Goal: Task Accomplishment & Management: Manage account settings

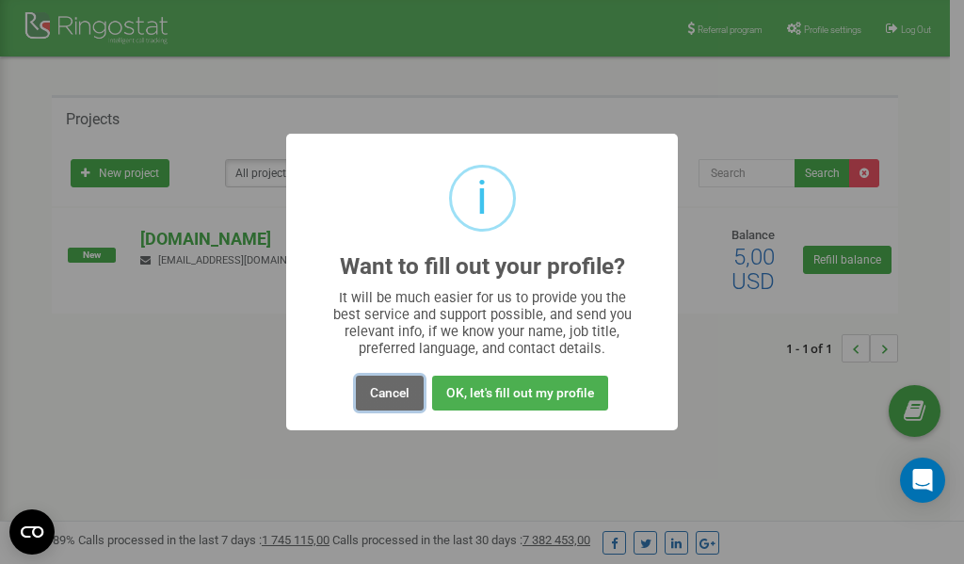
click at [384, 391] on button "Cancel" at bounding box center [390, 392] width 68 height 35
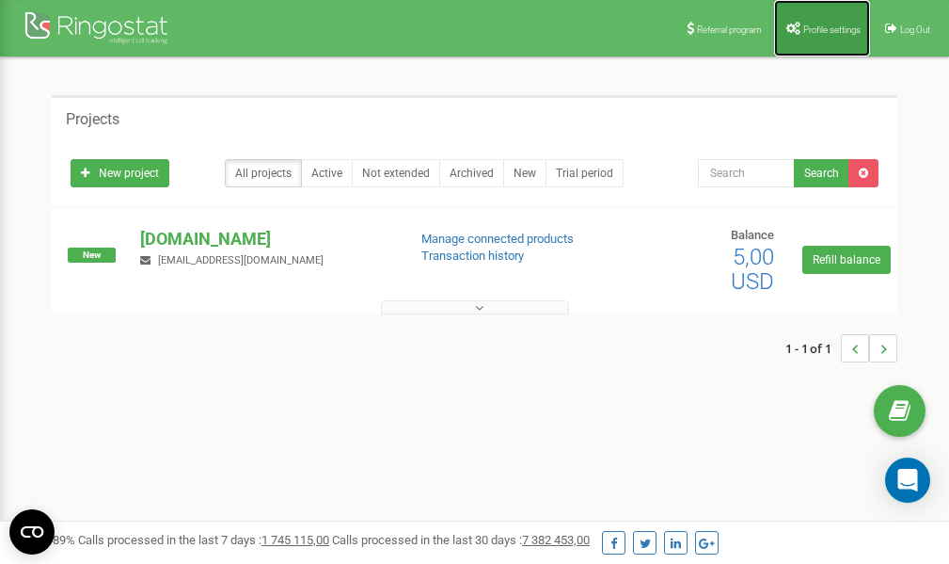
click at [814, 24] on span "Profile settings" at bounding box center [832, 29] width 57 height 10
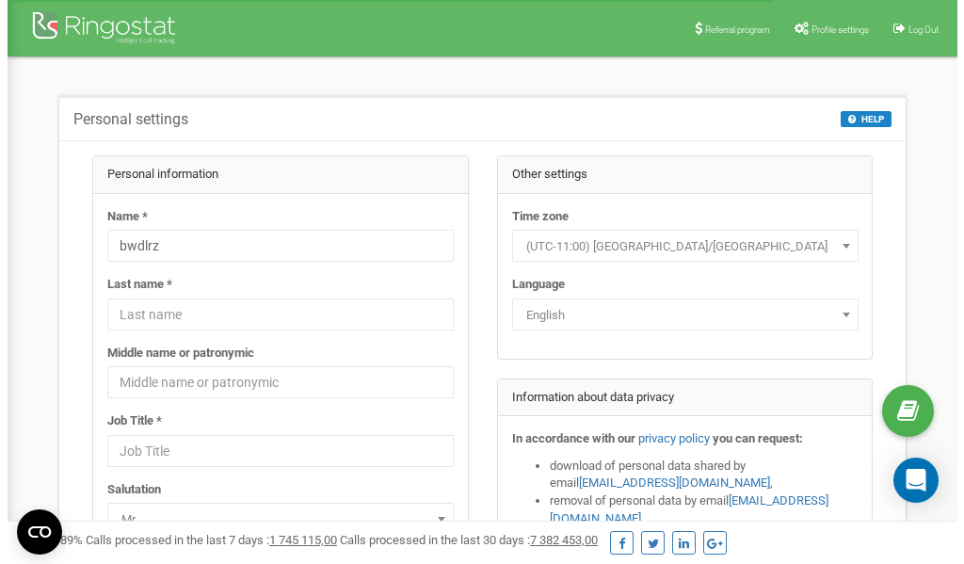
scroll to position [94, 0]
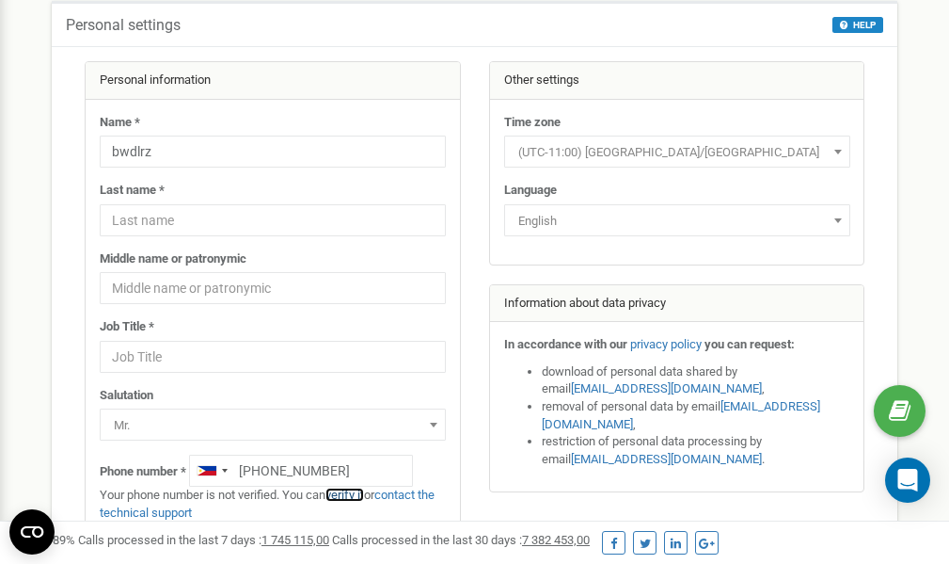
click at [357, 496] on link "verify it" at bounding box center [345, 494] width 39 height 14
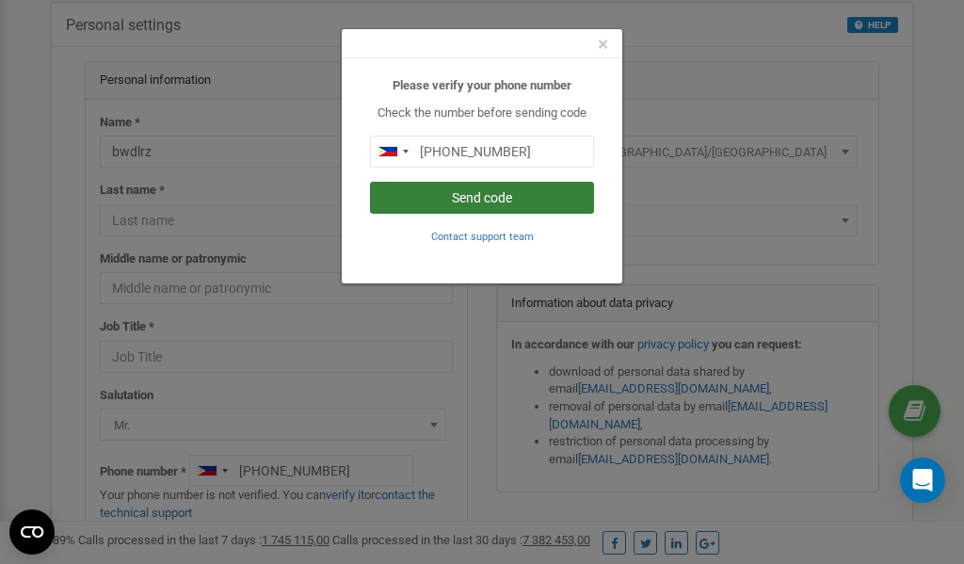
click at [482, 204] on button "Send code" at bounding box center [482, 198] width 224 height 32
